Goal: Check status: Check status

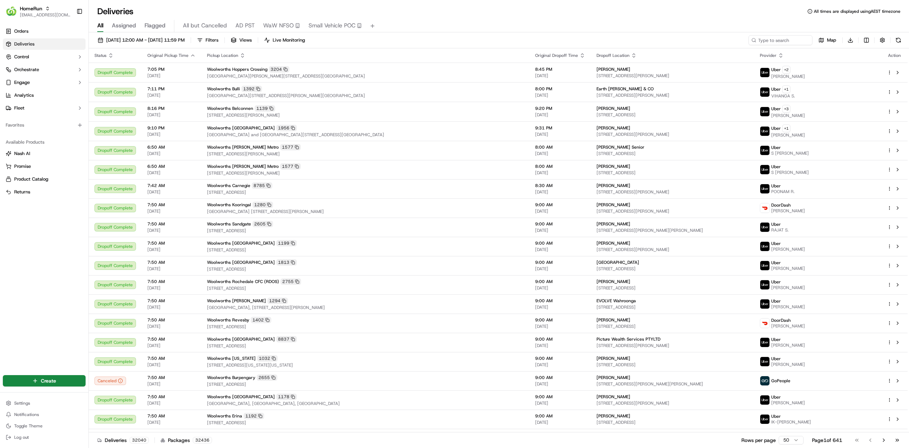
click at [771, 45] on div "18/09/2025 12:00 AM - 18/09/2025 11:59 PM Filters Views Live Monitoring Map Dow…" at bounding box center [499, 41] width 821 height 13
click at [774, 39] on input at bounding box center [769, 40] width 85 height 10
paste input "269992445"
type input "269992445"
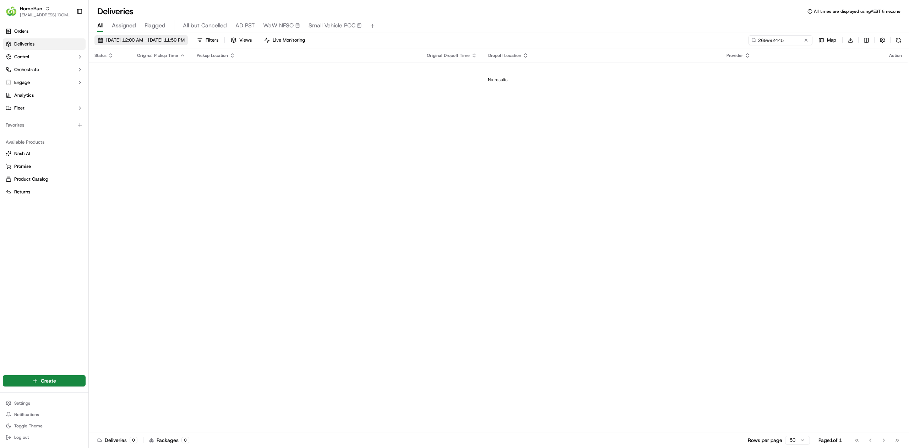
click at [185, 37] on span "18/09/2025 12:00 AM - 18/09/2025 11:59 PM" at bounding box center [145, 40] width 79 height 6
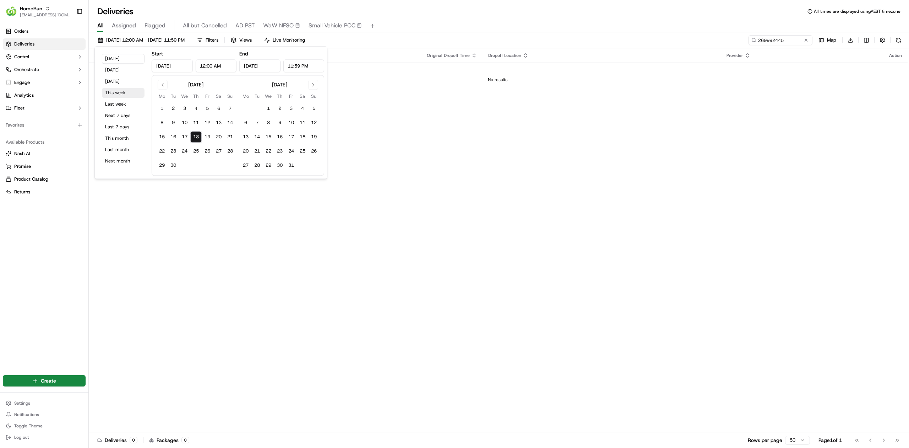
click at [129, 95] on button "This week" at bounding box center [123, 93] width 43 height 10
type input "Sep 15, 2025"
type input "Sep 21, 2025"
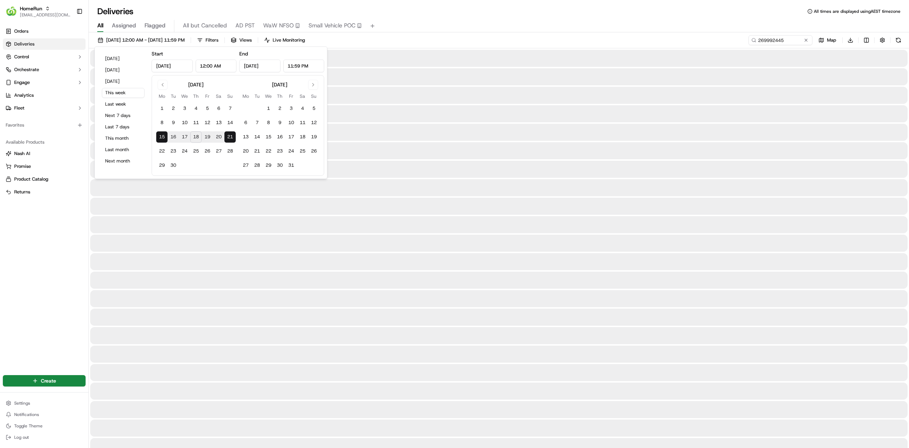
click at [434, 27] on div "All Assigned Flagged All but Cancelled AD PST WaW NFSO Small Vehicle POC" at bounding box center [499, 26] width 821 height 12
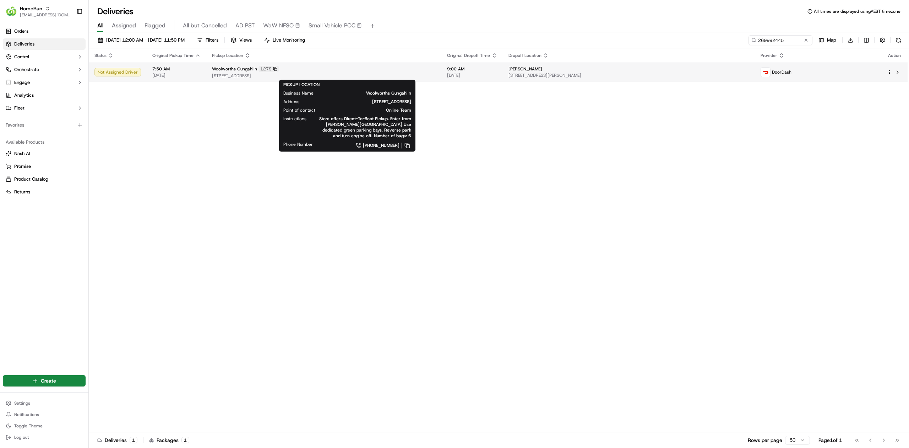
click at [273, 69] on icon at bounding box center [275, 69] width 4 height 4
click at [436, 77] on span "30-33 Hibberson Street, Gungahlin, ACT 2912, AU" at bounding box center [324, 76] width 224 height 6
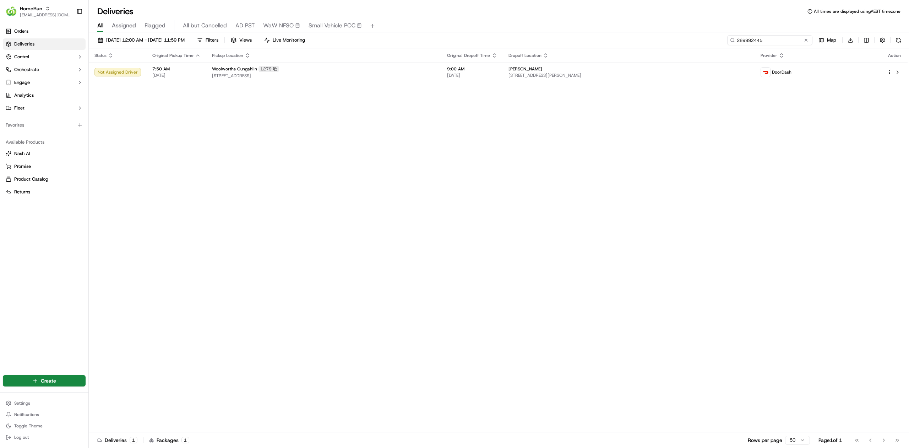
click at [800, 41] on input "269992445" at bounding box center [769, 40] width 85 height 10
paste input "70001674"
type input "270001674"
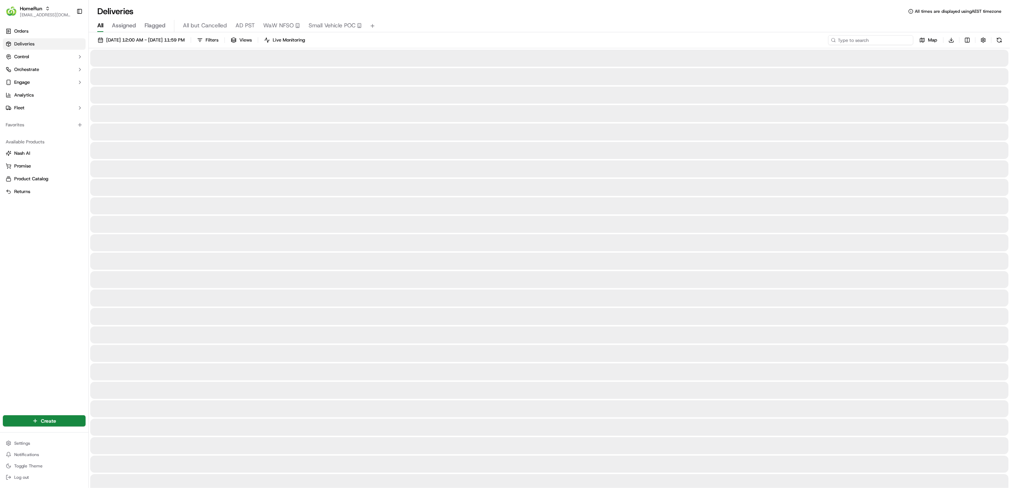
drag, startPoint x: 0, startPoint y: 0, endPoint x: 900, endPoint y: 43, distance: 901.5
click at [900, 43] on input at bounding box center [870, 40] width 85 height 10
paste input "269932550"
type input "269932550"
click at [167, 40] on span "18/09/2025 12:00 AM - 18/09/2025 11:59 PM" at bounding box center [145, 40] width 79 height 6
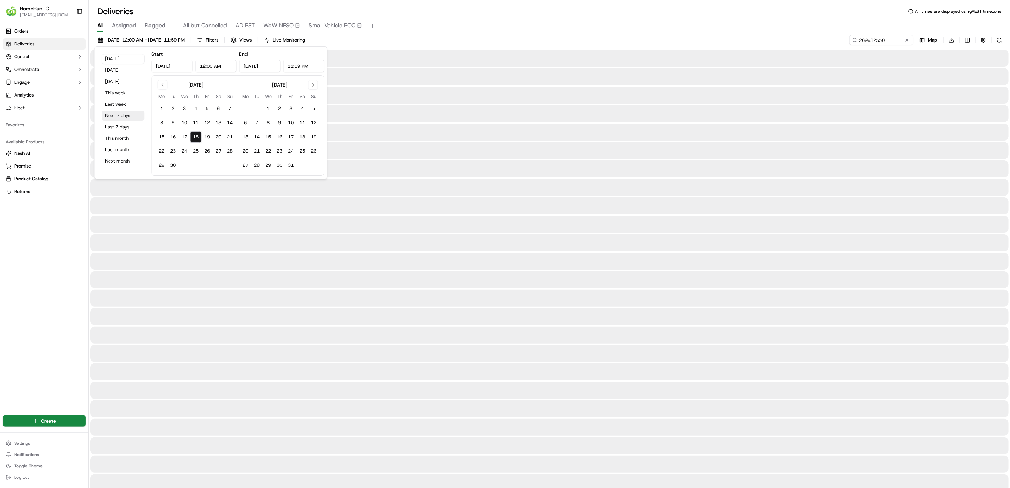
click at [119, 116] on button "Next 7 days" at bounding box center [123, 116] width 43 height 10
type input "Sep 25, 2025"
click at [502, 30] on div "All Assigned Flagged All but Cancelled AD PST WaW NFSO Small Vehicle POC" at bounding box center [549, 26] width 921 height 12
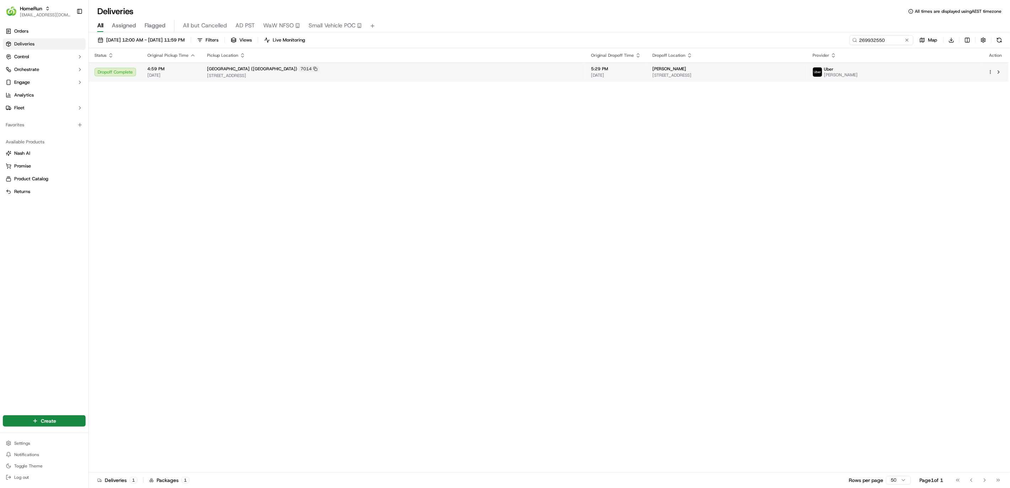
click at [360, 68] on div "Woolworths Eastlands (Tasmania) 7014" at bounding box center [393, 69] width 373 height 6
click at [970, 38] on html "HomeRun hleungkaiyuen2@woolworths.com.au Toggle Sidebar Orders Deliveries Contr…" at bounding box center [505, 244] width 1010 height 488
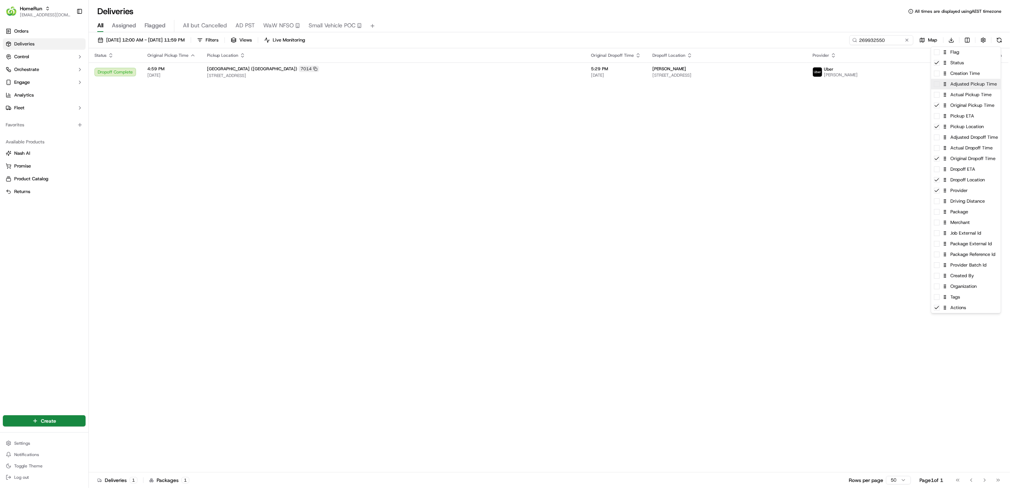
click at [979, 85] on div "Adjusted Pickup Time" at bounding box center [966, 84] width 70 height 11
click at [980, 76] on div "Creation Time" at bounding box center [966, 73] width 70 height 11
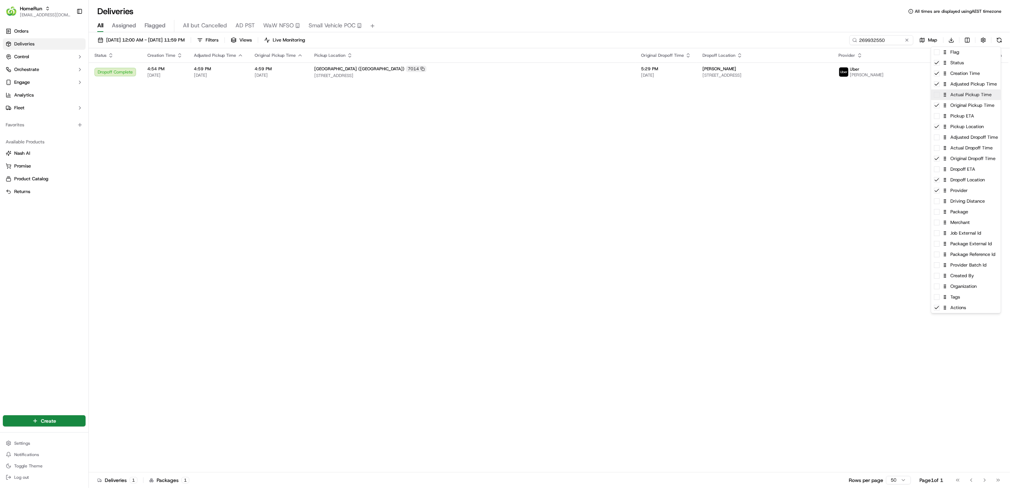
click at [978, 98] on div "Actual Pickup Time" at bounding box center [966, 95] width 70 height 11
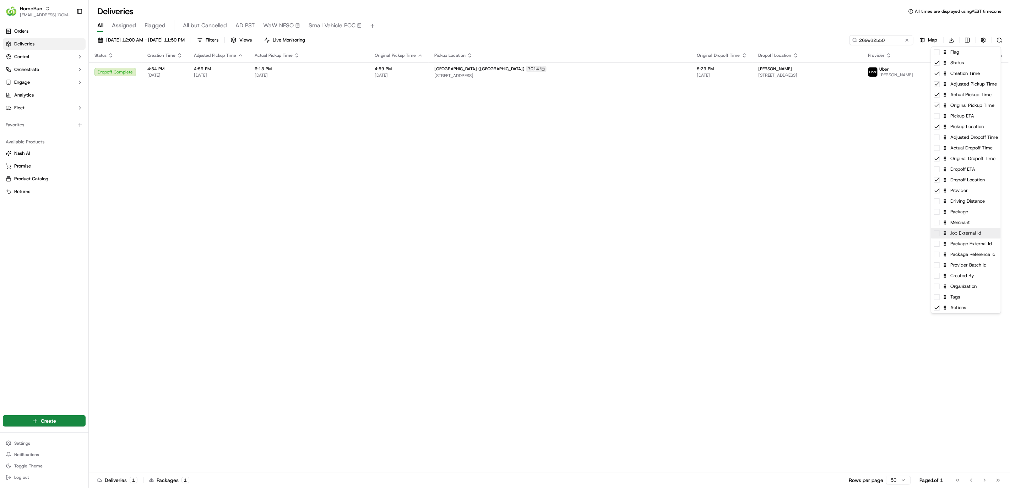
click at [981, 236] on div "Job External Id" at bounding box center [966, 233] width 70 height 11
click at [979, 281] on div "Organization" at bounding box center [966, 286] width 70 height 11
click at [976, 278] on div "Created By" at bounding box center [966, 276] width 70 height 11
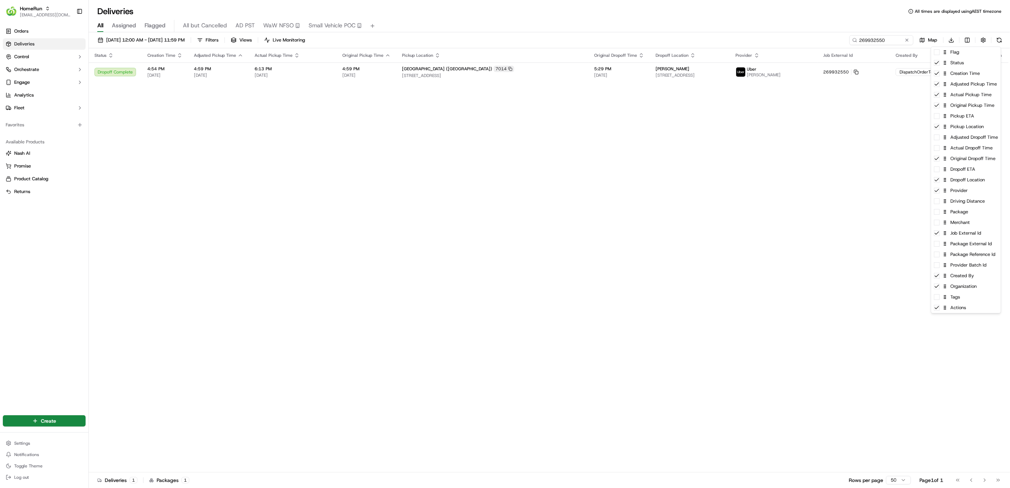
click at [597, 161] on html "HomeRun hleungkaiyuen2@woolworths.com.au Toggle Sidebar Orders Deliveries Contr…" at bounding box center [505, 244] width 1010 height 488
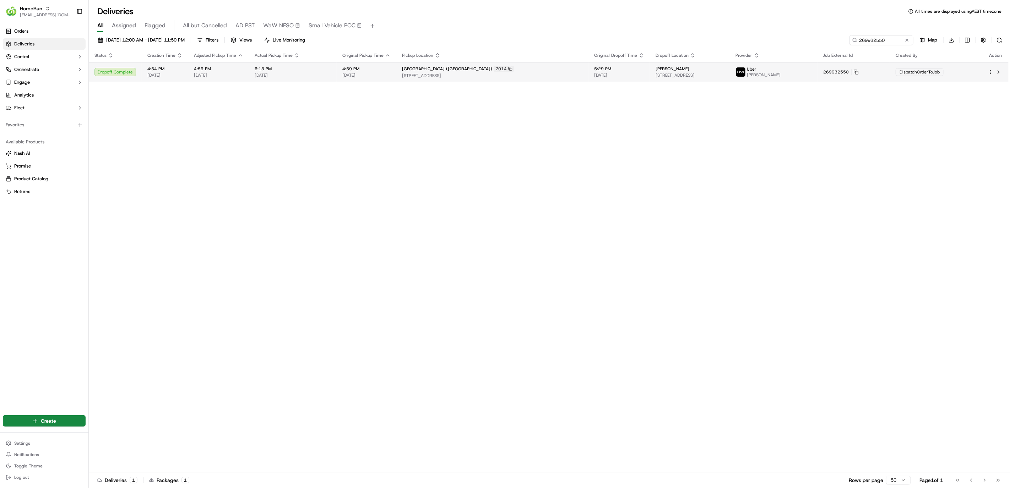
click at [265, 65] on td "6:13 PM 18/09/2025" at bounding box center [293, 72] width 88 height 19
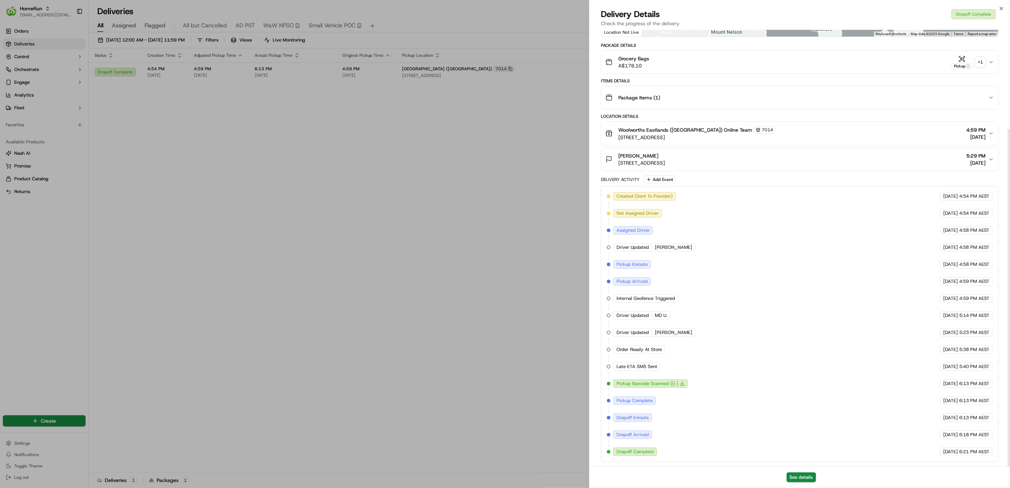
scroll to position [129, 0]
click at [798, 477] on button "See details" at bounding box center [801, 478] width 29 height 10
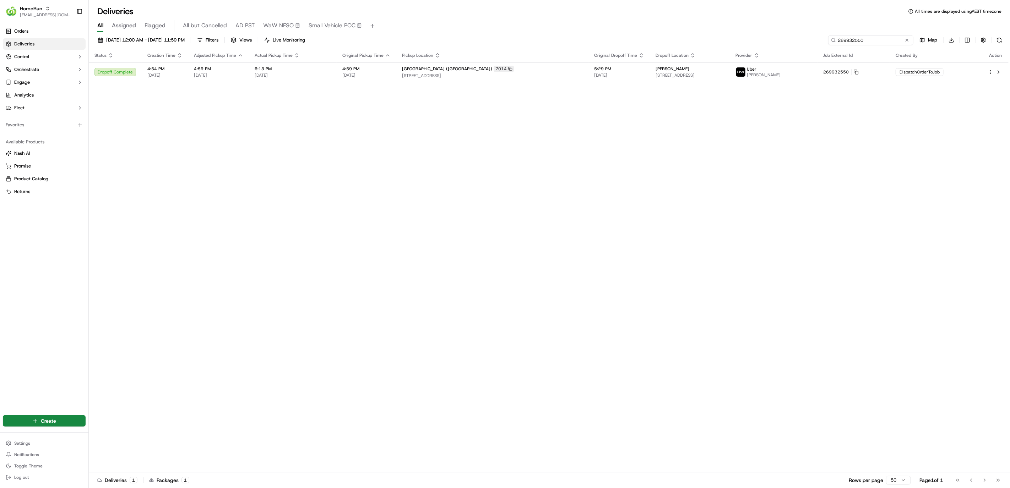
click at [885, 39] on input "269932550" at bounding box center [870, 40] width 85 height 10
click at [498, 169] on div "Status Creation Time Adjusted Pickup Time Actual Pickup Time Original Pickup Ti…" at bounding box center [549, 260] width 920 height 424
click at [253, 73] on td "6:13 PM 18/09/2025" at bounding box center [293, 72] width 88 height 19
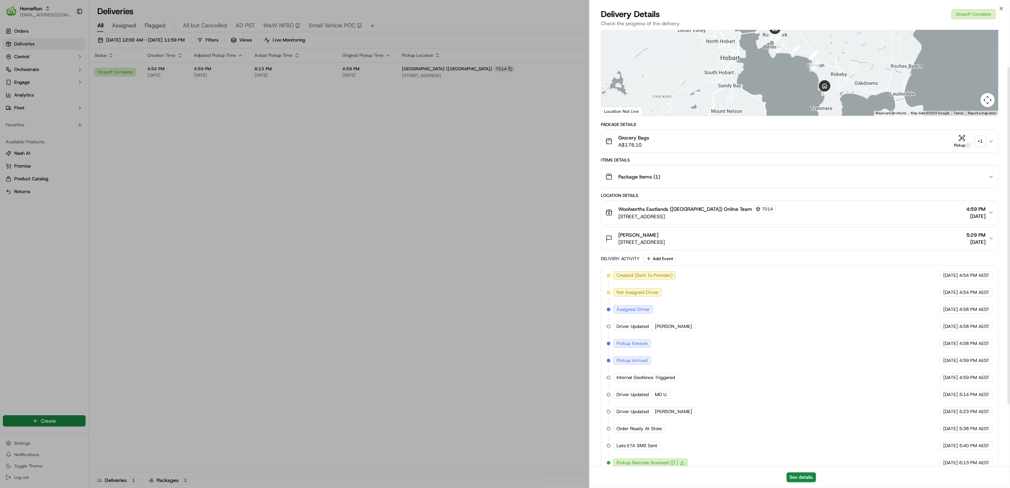
scroll to position [0, 0]
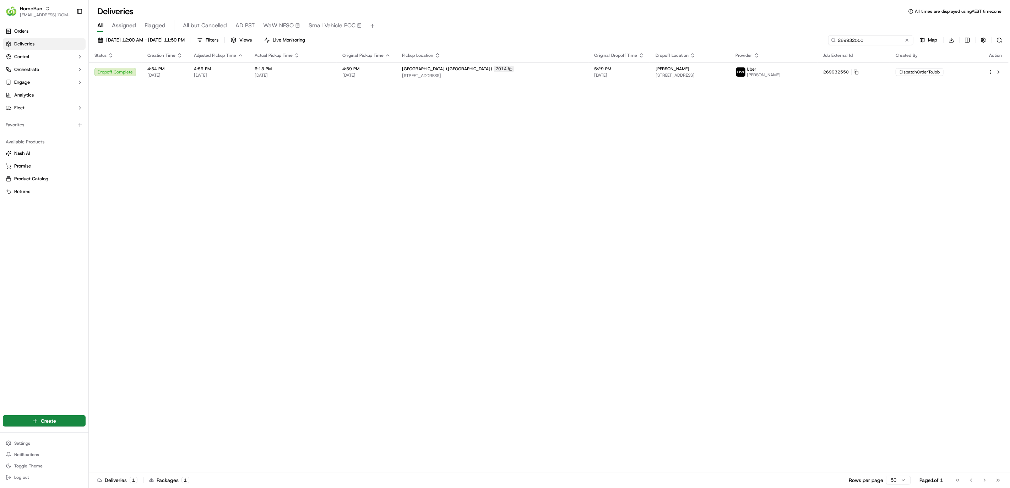
click at [871, 39] on input "269932550" at bounding box center [870, 40] width 85 height 10
click at [26, 32] on span "Orders" at bounding box center [21, 31] width 14 height 6
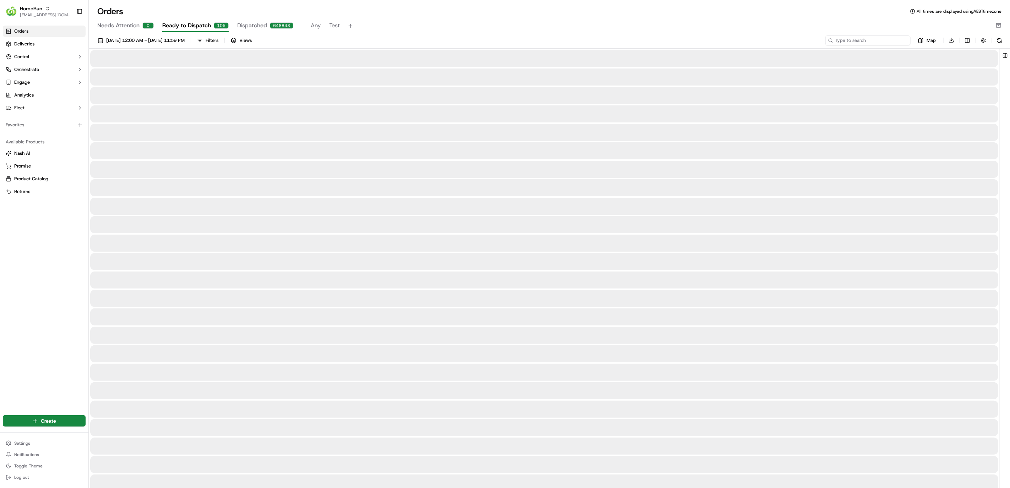
click at [899, 40] on input at bounding box center [867, 41] width 85 height 10
paste input "269932550"
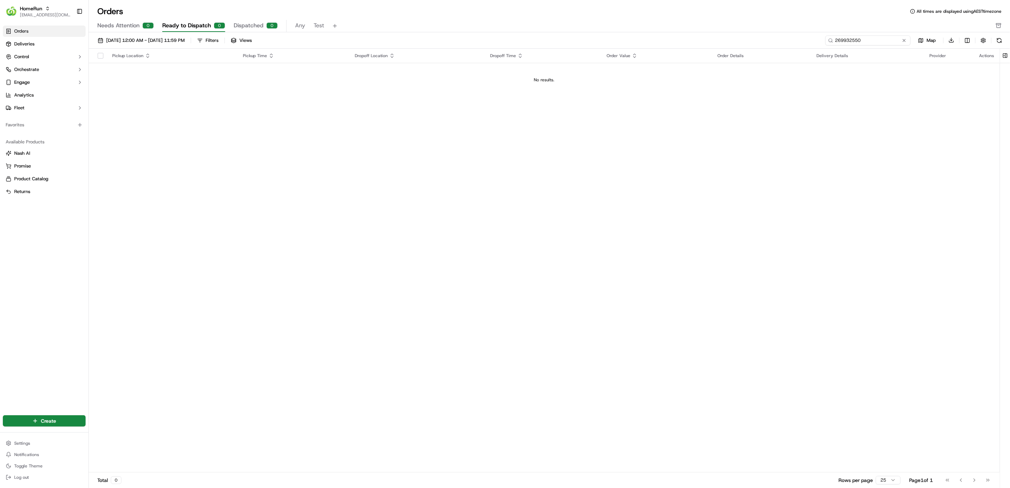
type input "269932550"
click at [162, 42] on span "01/09/2025 12:00 AM - 30/09/2025 11:59 PM" at bounding box center [145, 40] width 79 height 6
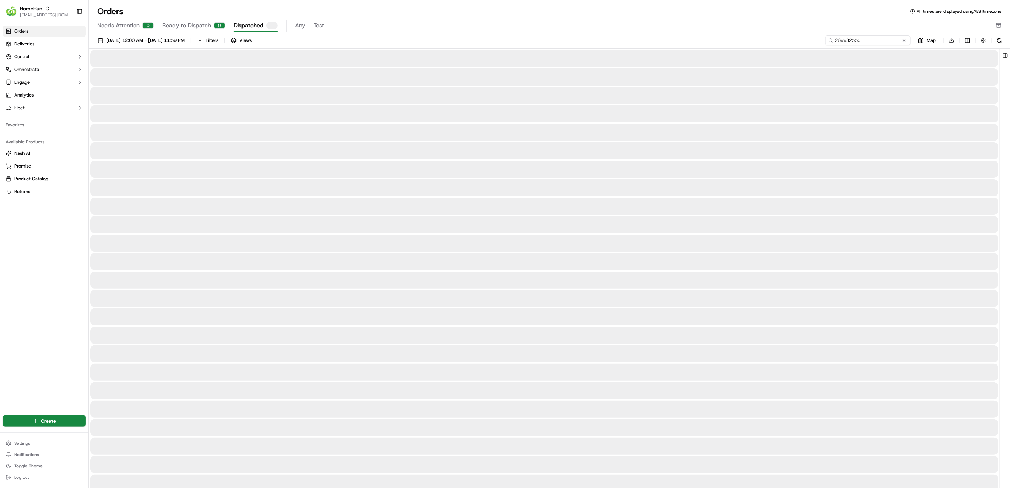
click at [866, 39] on input "269932550" at bounding box center [867, 41] width 85 height 10
click at [874, 38] on input "269932550" at bounding box center [867, 41] width 85 height 10
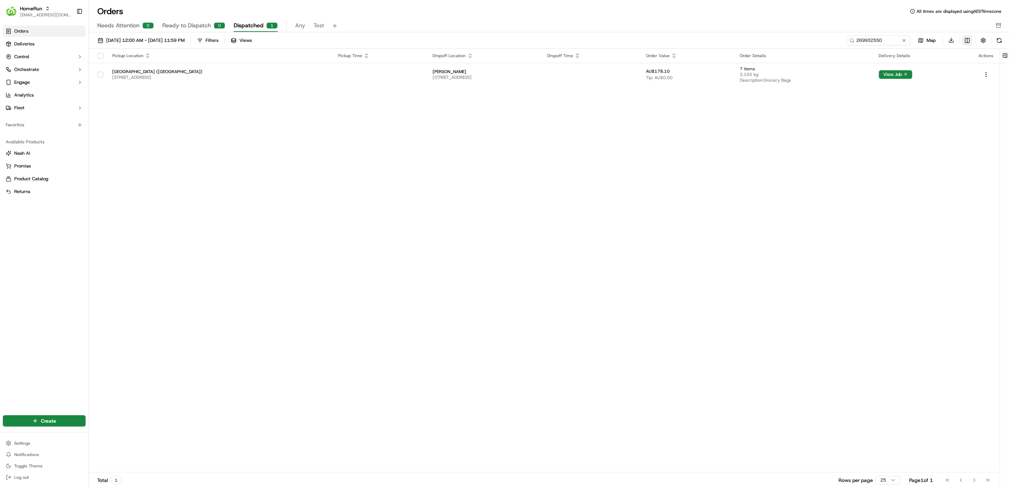
click at [969, 42] on html "HomeRun hleungkaiyuen2@woolworths.com.au Toggle Sidebar Orders Deliveries Contr…" at bounding box center [505, 244] width 1010 height 488
click at [977, 66] on div "External Id" at bounding box center [966, 63] width 69 height 11
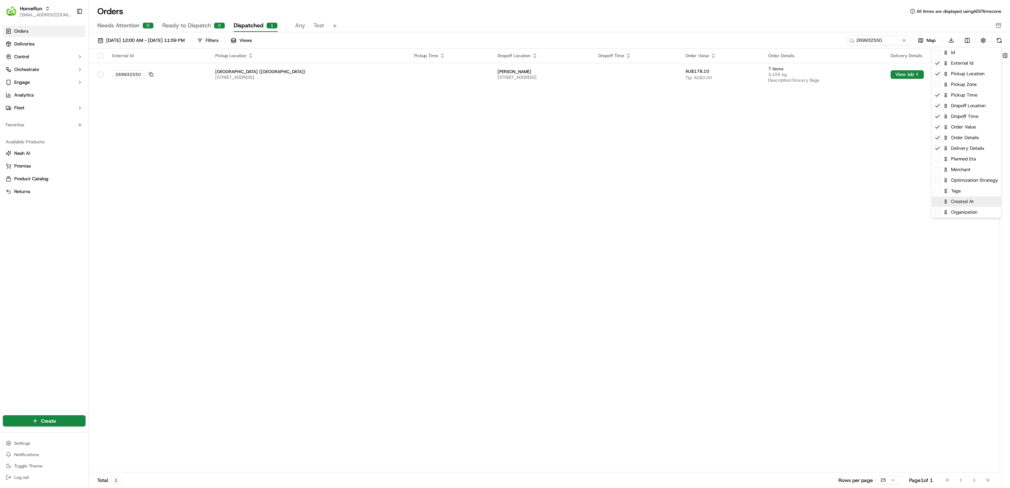
click at [974, 203] on div "Created At" at bounding box center [966, 201] width 69 height 11
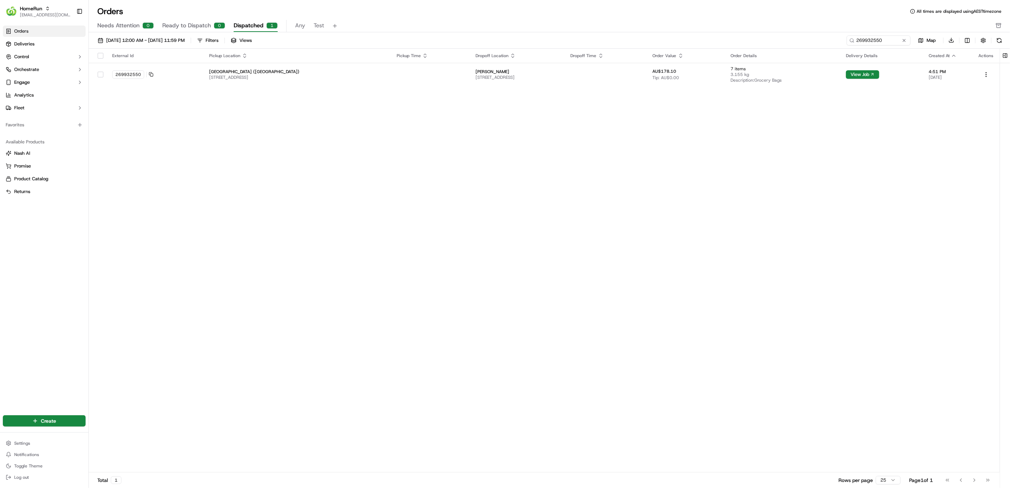
click at [567, 162] on html "HomeRun hleungkaiyuen2@woolworths.com.au Toggle Sidebar Orders Deliveries Contr…" at bounding box center [505, 244] width 1010 height 488
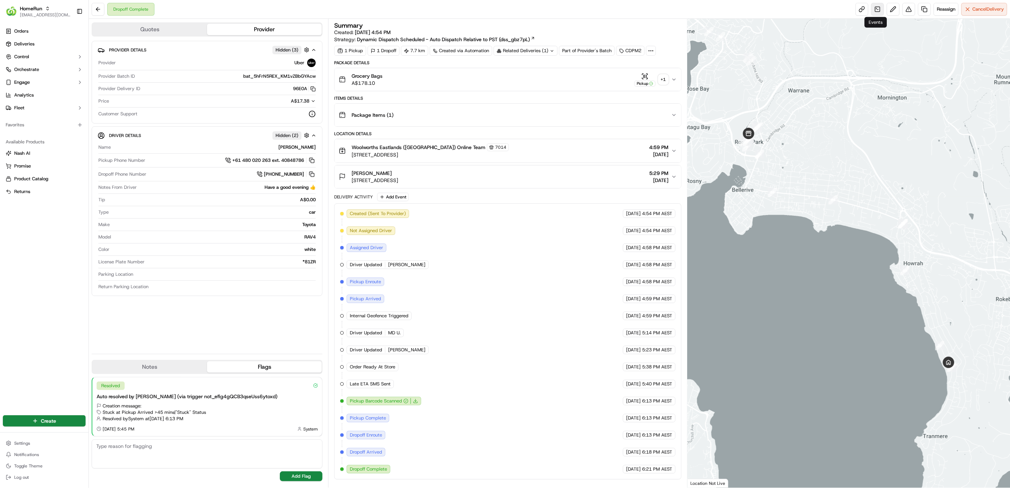
click at [879, 10] on link at bounding box center [877, 9] width 13 height 13
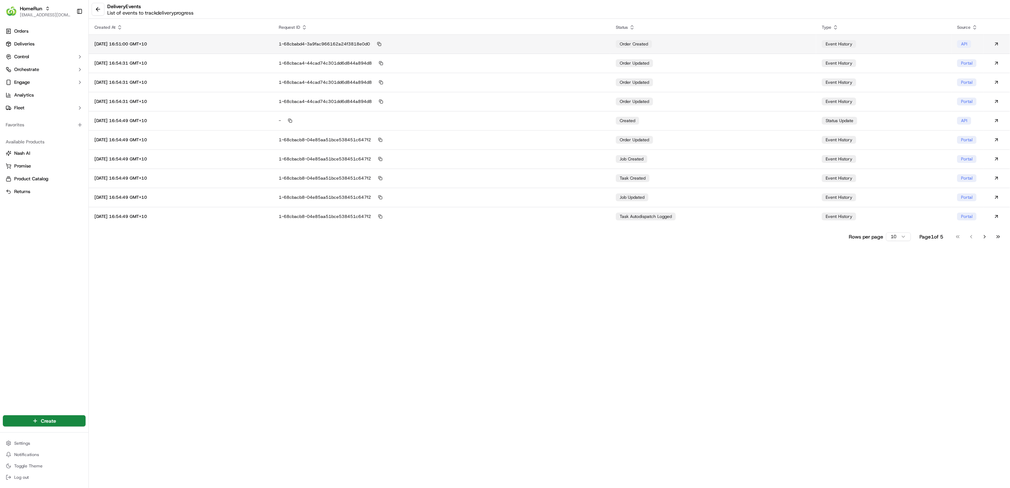
click at [762, 34] on td "order created" at bounding box center [713, 43] width 206 height 19
click at [512, 74] on td "1-68cbaca4-44cad74c301dd6d844a894d8" at bounding box center [441, 82] width 337 height 19
click at [505, 63] on div "1-68cbaca4-44cad74c301dd6d844a894d8" at bounding box center [442, 63] width 326 height 6
click at [96, 10] on button at bounding box center [98, 9] width 13 height 13
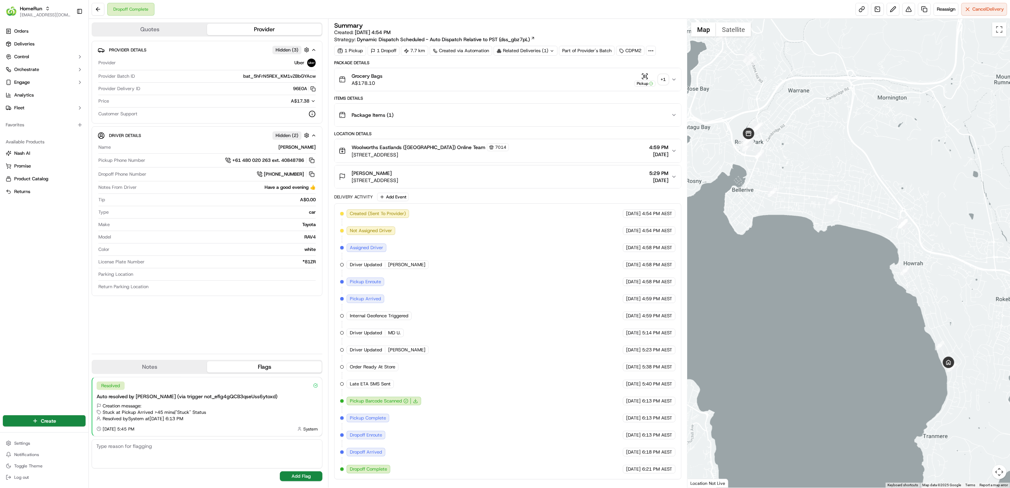
click at [651, 47] on div at bounding box center [651, 51] width 10 height 10
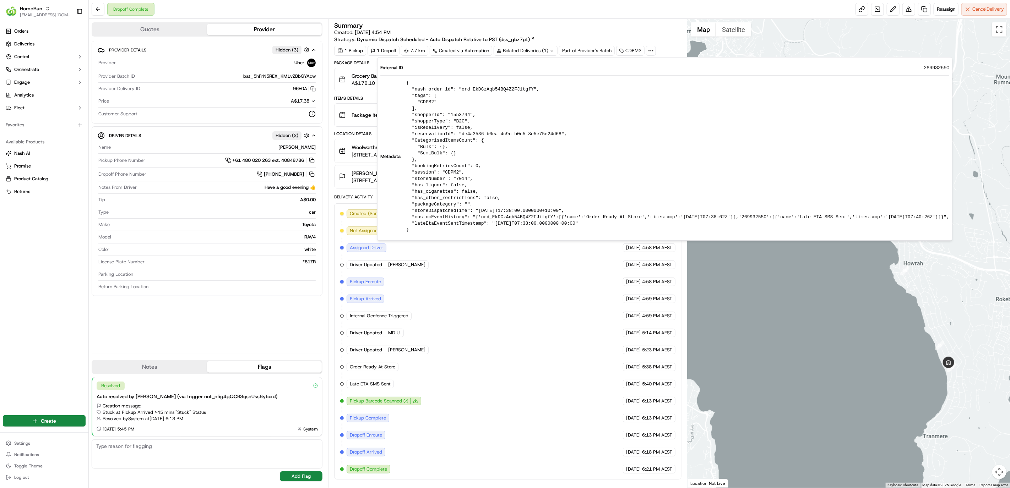
click at [651, 47] on div at bounding box center [651, 51] width 10 height 10
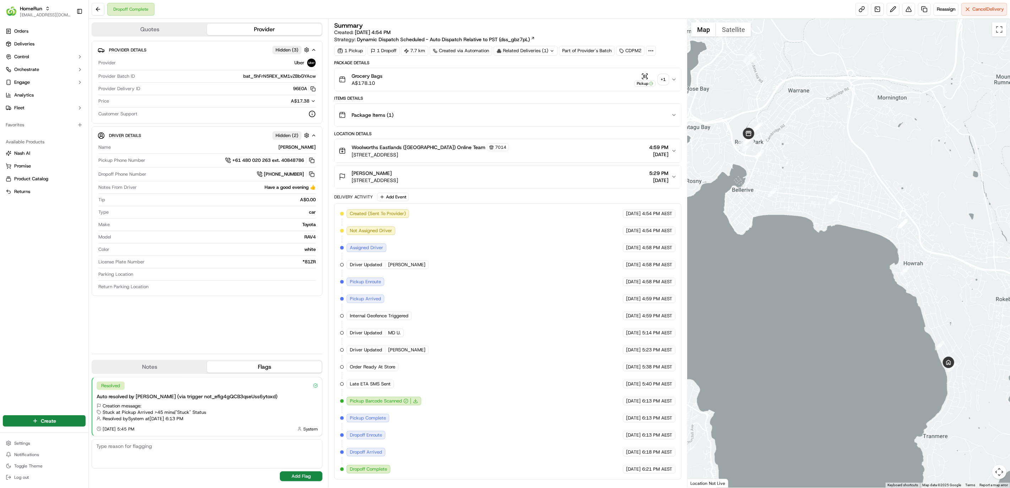
click at [529, 180] on div "[PERSON_NAME] [STREET_ADDRESS] 5:29 PM [DATE]" at bounding box center [505, 177] width 332 height 14
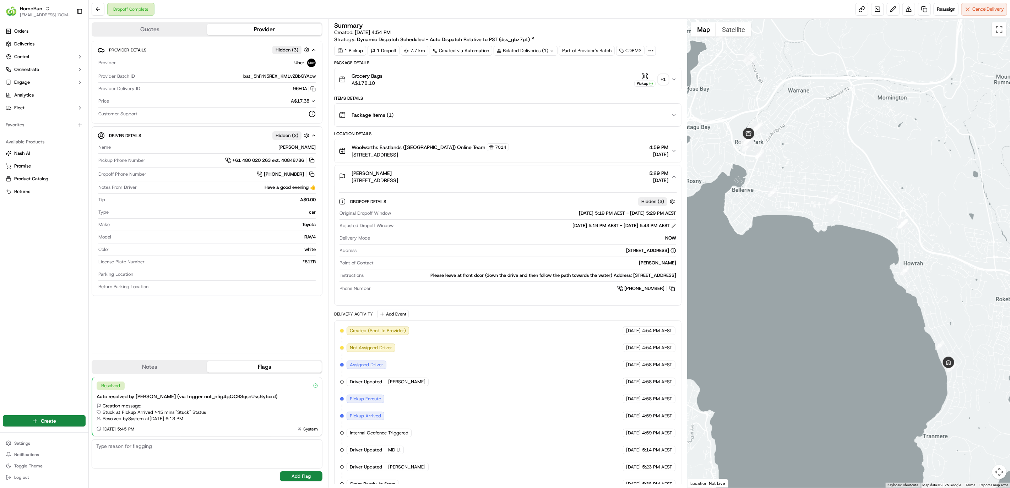
click at [314, 185] on div "Have a good evening 👍" at bounding box center [228, 187] width 176 height 6
click at [314, 186] on div "Have a good evening 👍" at bounding box center [228, 187] width 176 height 6
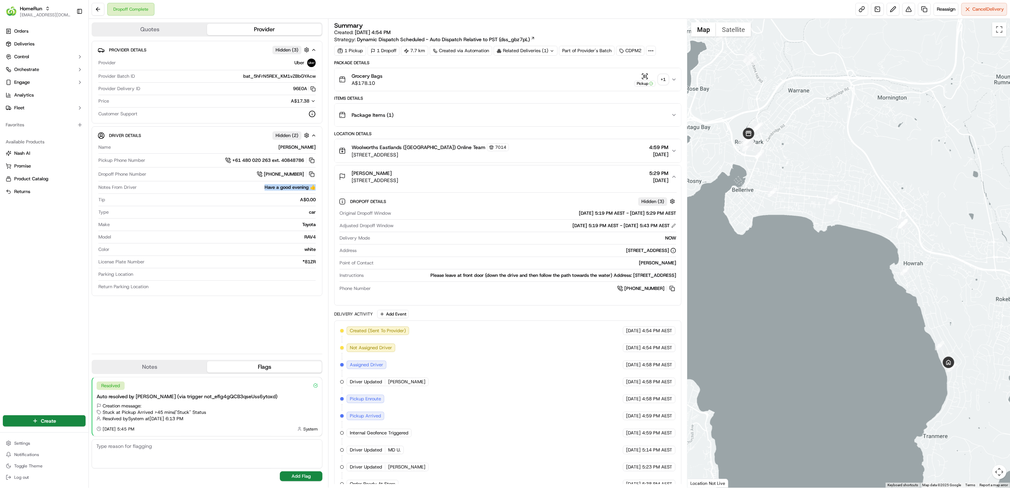
click at [314, 186] on div "Have a good evening 👍" at bounding box center [228, 187] width 176 height 6
click at [587, 145] on div "[GEOGRAPHIC_DATA] ([GEOGRAPHIC_DATA]) Online Team [STREET_ADDRESS] 4:59 PM [DAT…" at bounding box center [505, 151] width 332 height 15
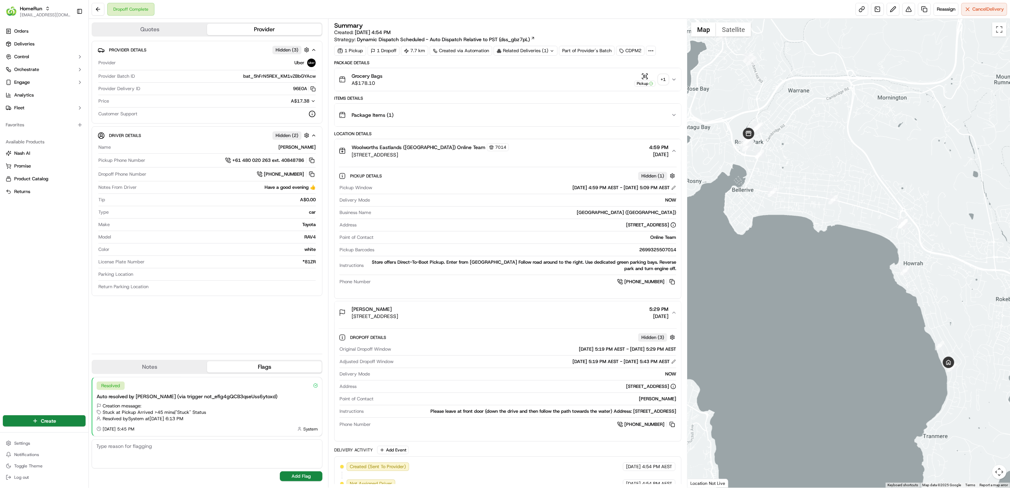
click at [651, 249] on div "2699325507014" at bounding box center [526, 250] width 299 height 6
click at [559, 87] on div "Grocery Bags A$178.10 Pickup + 1" at bounding box center [505, 79] width 332 height 14
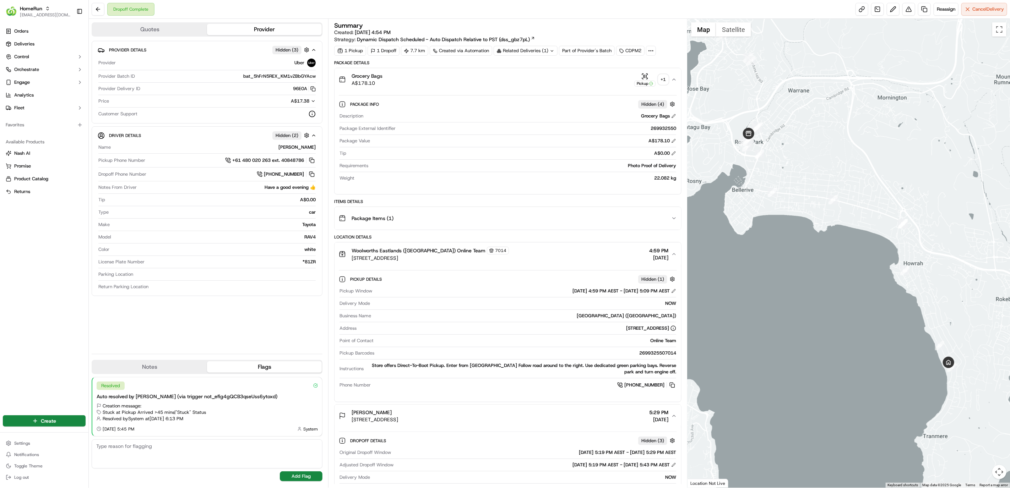
click at [650, 128] on div "269932550" at bounding box center [538, 128] width 278 height 6
copy div "269932550"
